Goal: Task Accomplishment & Management: Manage account settings

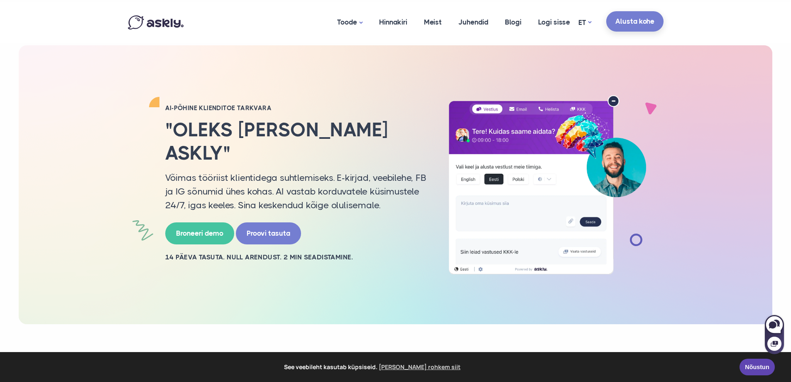
click at [628, 23] on link "Alusta kohe" at bounding box center [634, 21] width 57 height 20
click at [559, 24] on link "Logi sisse" at bounding box center [554, 22] width 49 height 40
